Goal: Find specific page/section: Find specific page/section

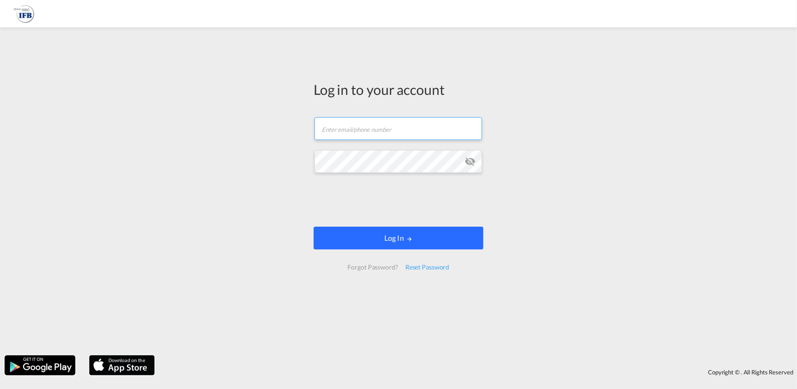
type input "[PERSON_NAME][EMAIL_ADDRESS][PERSON_NAME][DOMAIN_NAME]"
click at [424, 242] on button "Log In" at bounding box center [399, 238] width 170 height 23
